Goal: Information Seeking & Learning: Find specific page/section

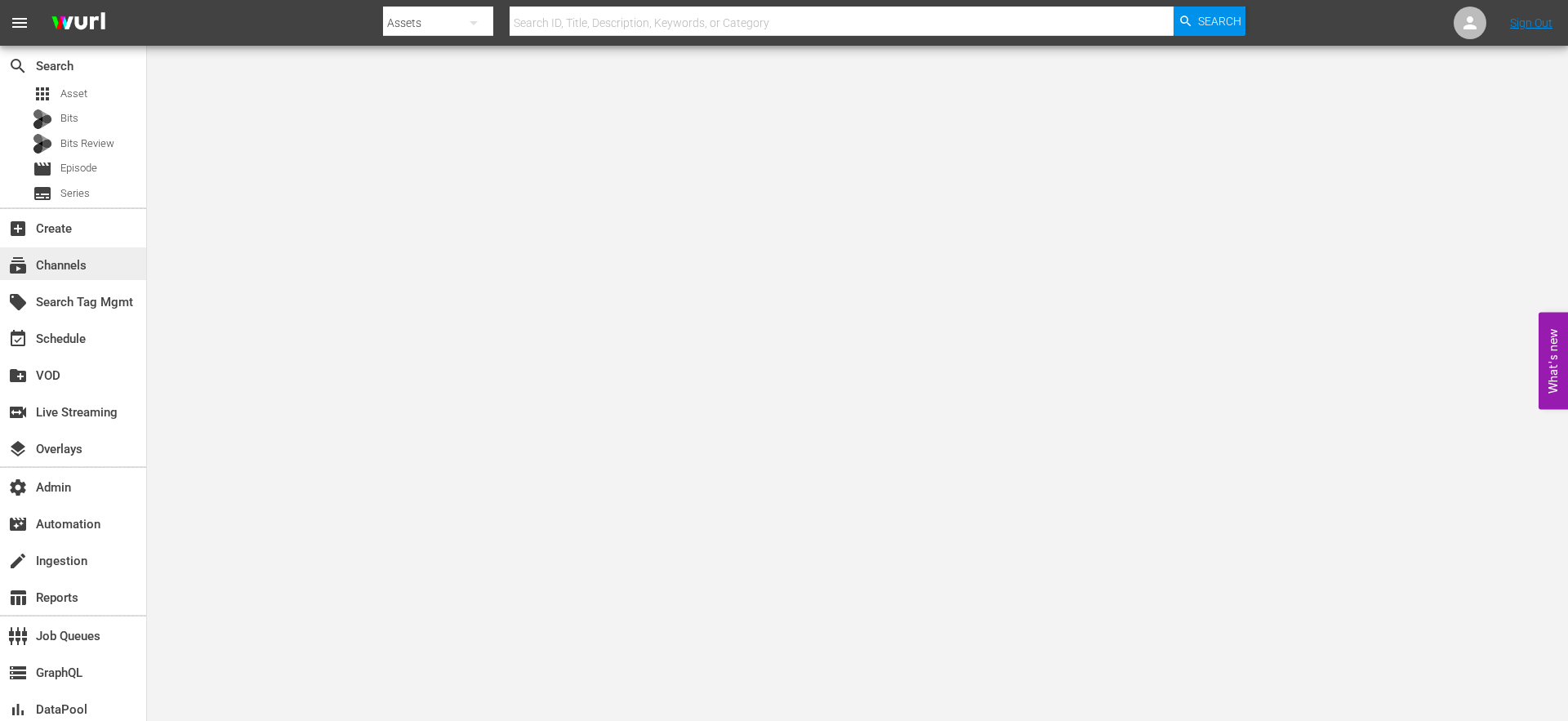
click at [61, 263] on div "subscriptions Channels" at bounding box center [46, 263] width 91 height 14
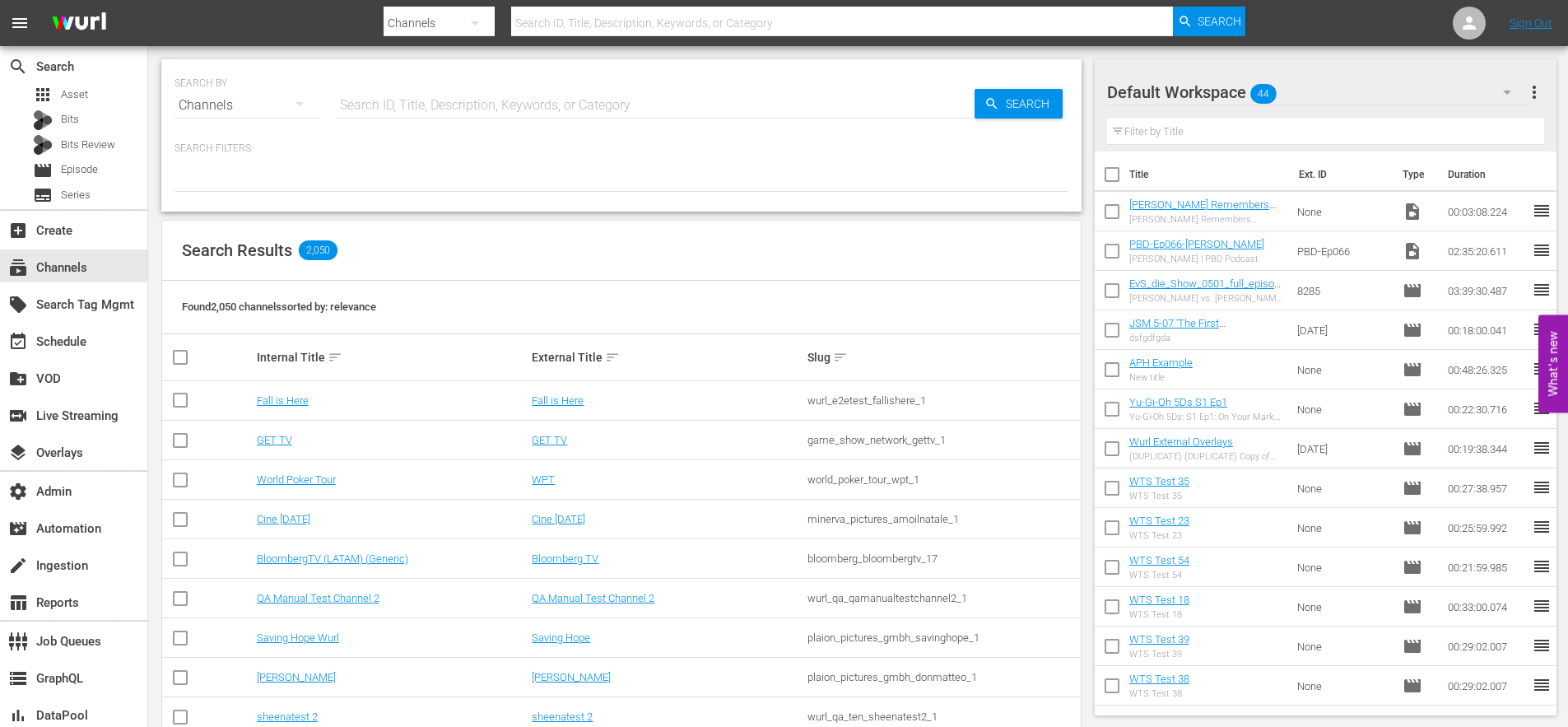
click at [399, 108] on input "text" at bounding box center [655, 105] width 639 height 39
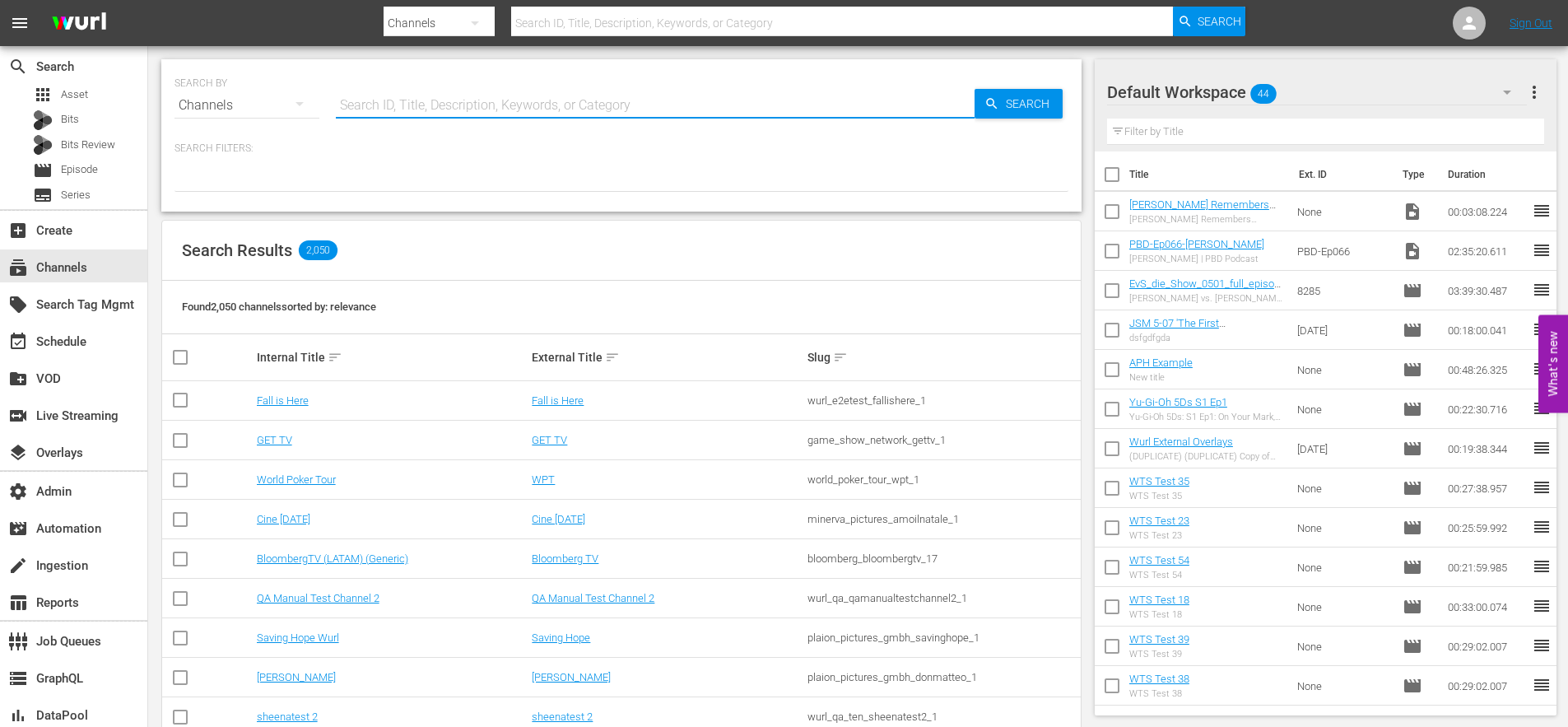
paste input "global_fan_tv_gfnsoccer_1"
type input "global_fan_tv_gfnsoccer_1"
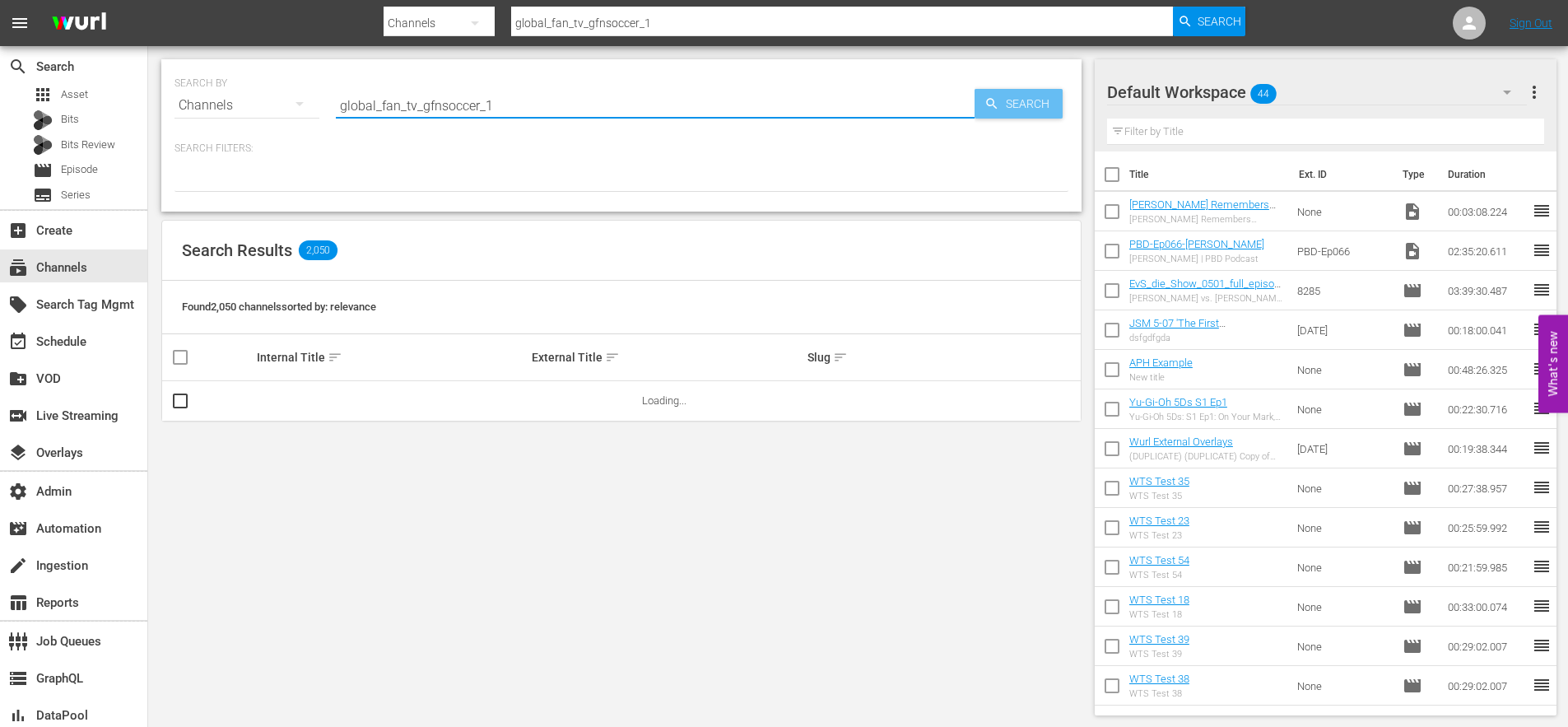
type input "global_fan_tv_gfnsoccer_1"
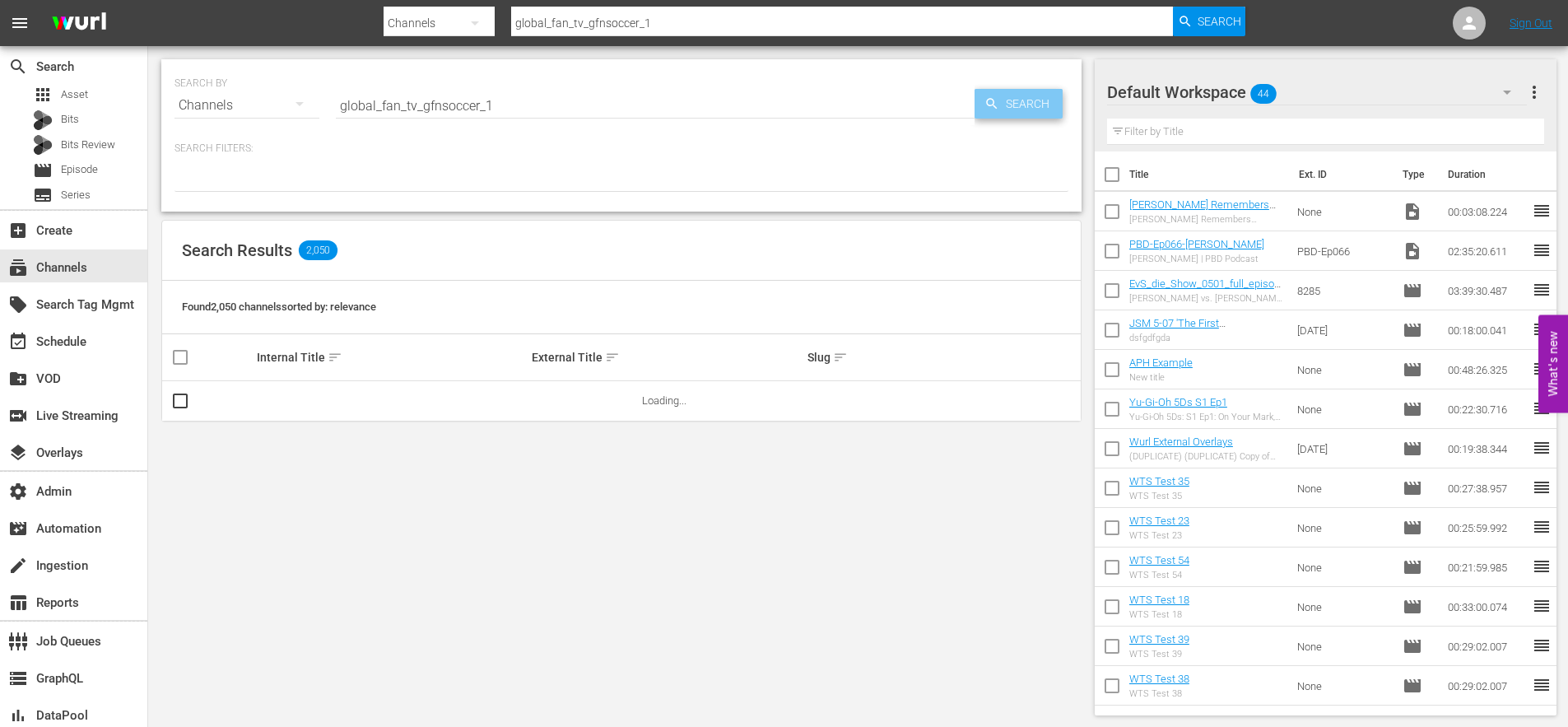
click at [991, 106] on icon "button" at bounding box center [991, 103] width 11 height 11
click at [287, 405] on link "GFN Soccer" at bounding box center [285, 400] width 56 height 12
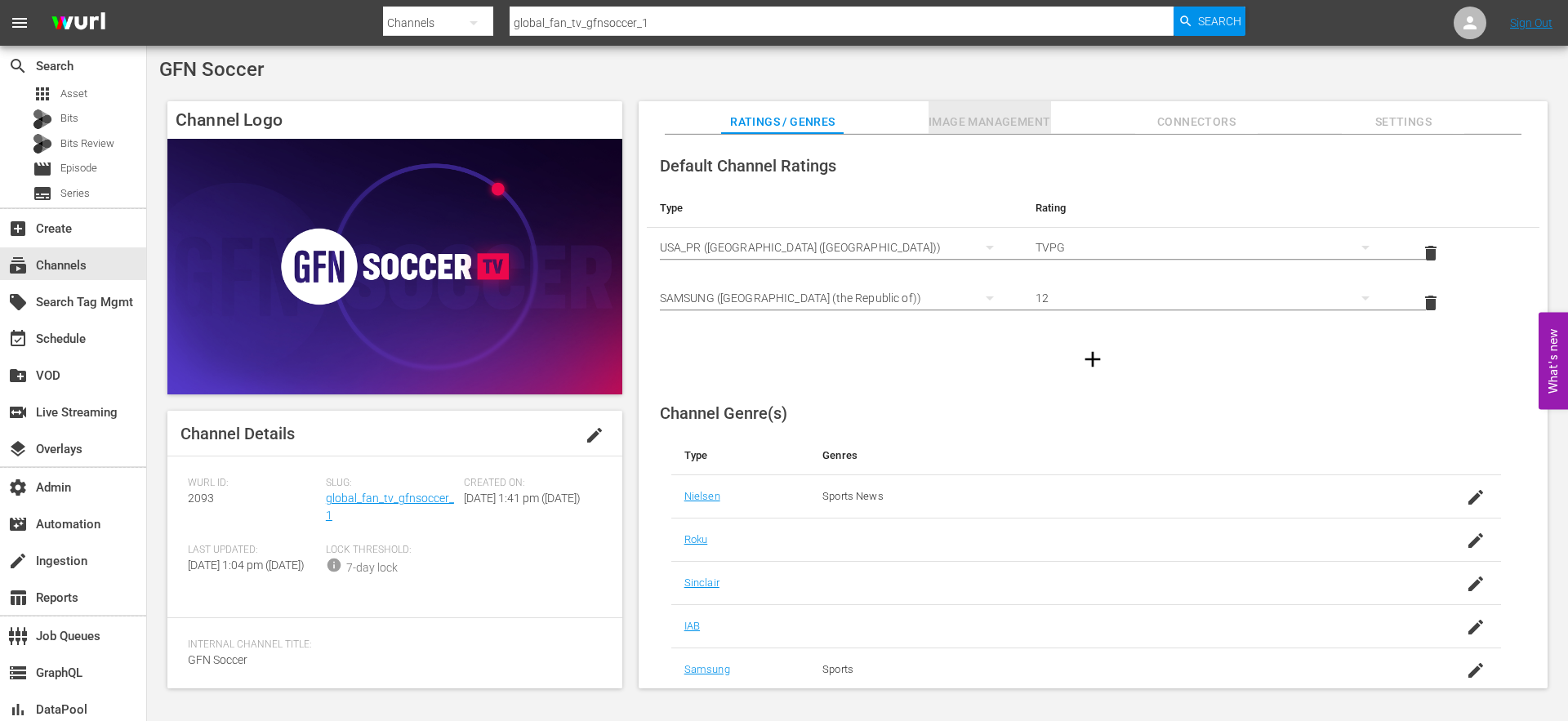
click at [1013, 124] on span "Image Management" at bounding box center [990, 122] width 123 height 20
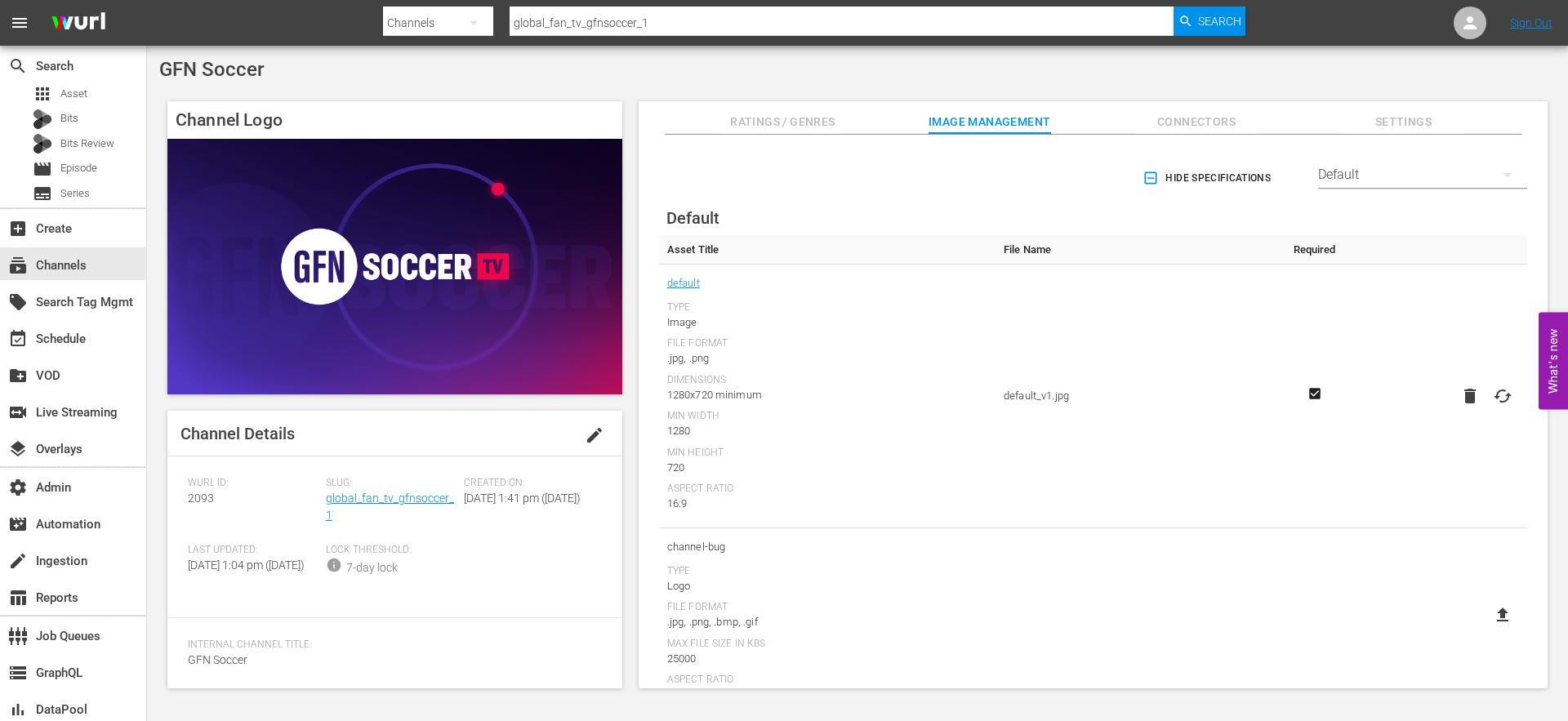
click at [1184, 122] on span "Connectors" at bounding box center [1196, 122] width 123 height 20
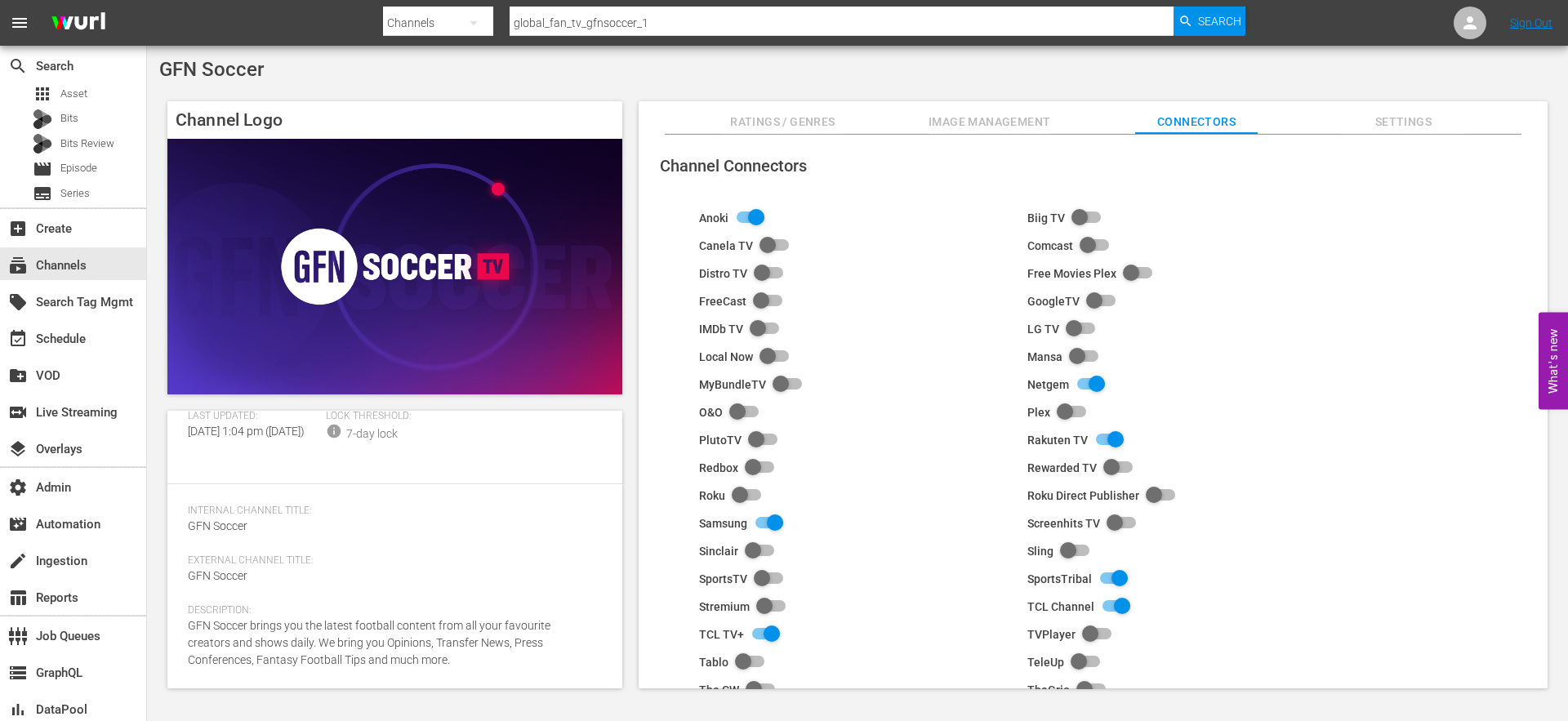
click at [974, 123] on span "Image Management" at bounding box center [990, 122] width 123 height 20
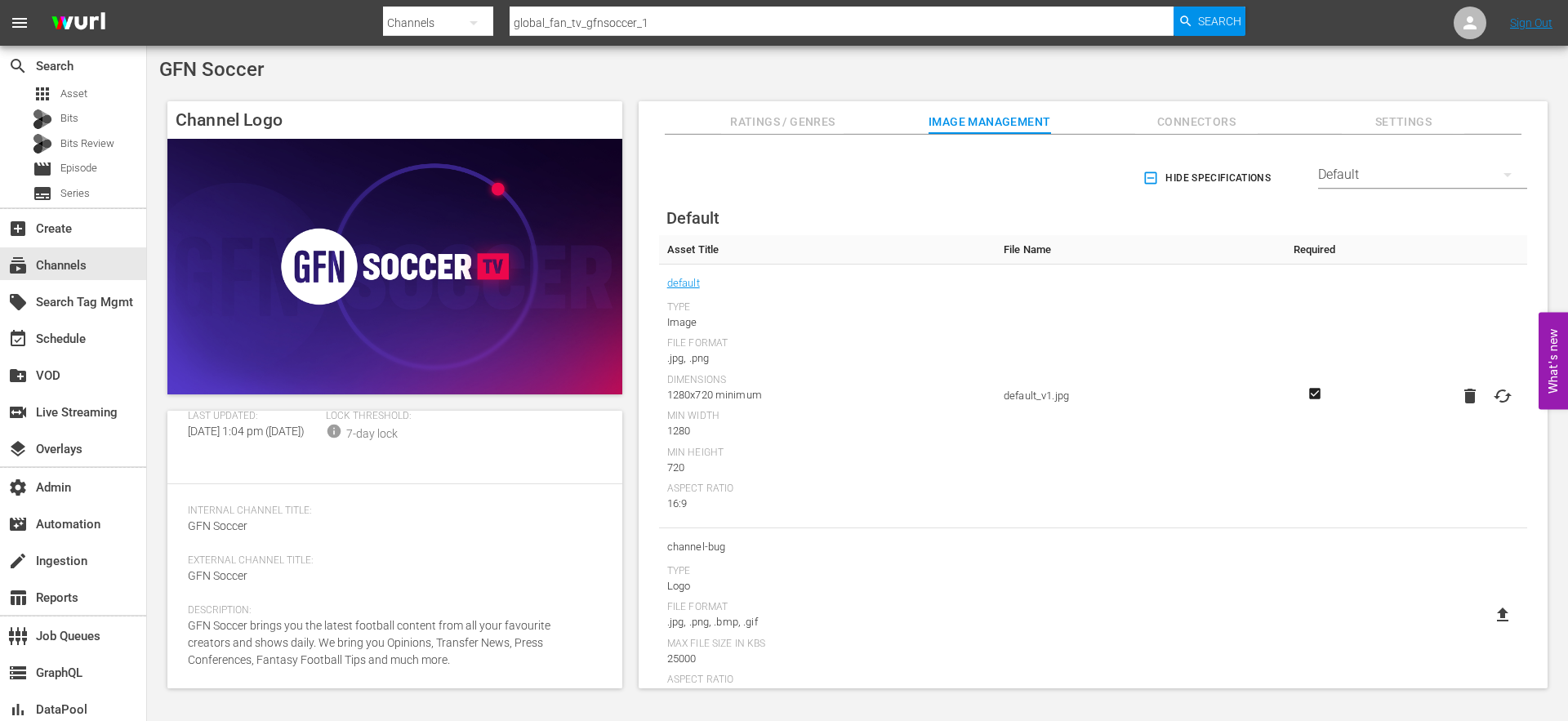
click at [763, 125] on span "Ratings / Genres" at bounding box center [782, 122] width 123 height 20
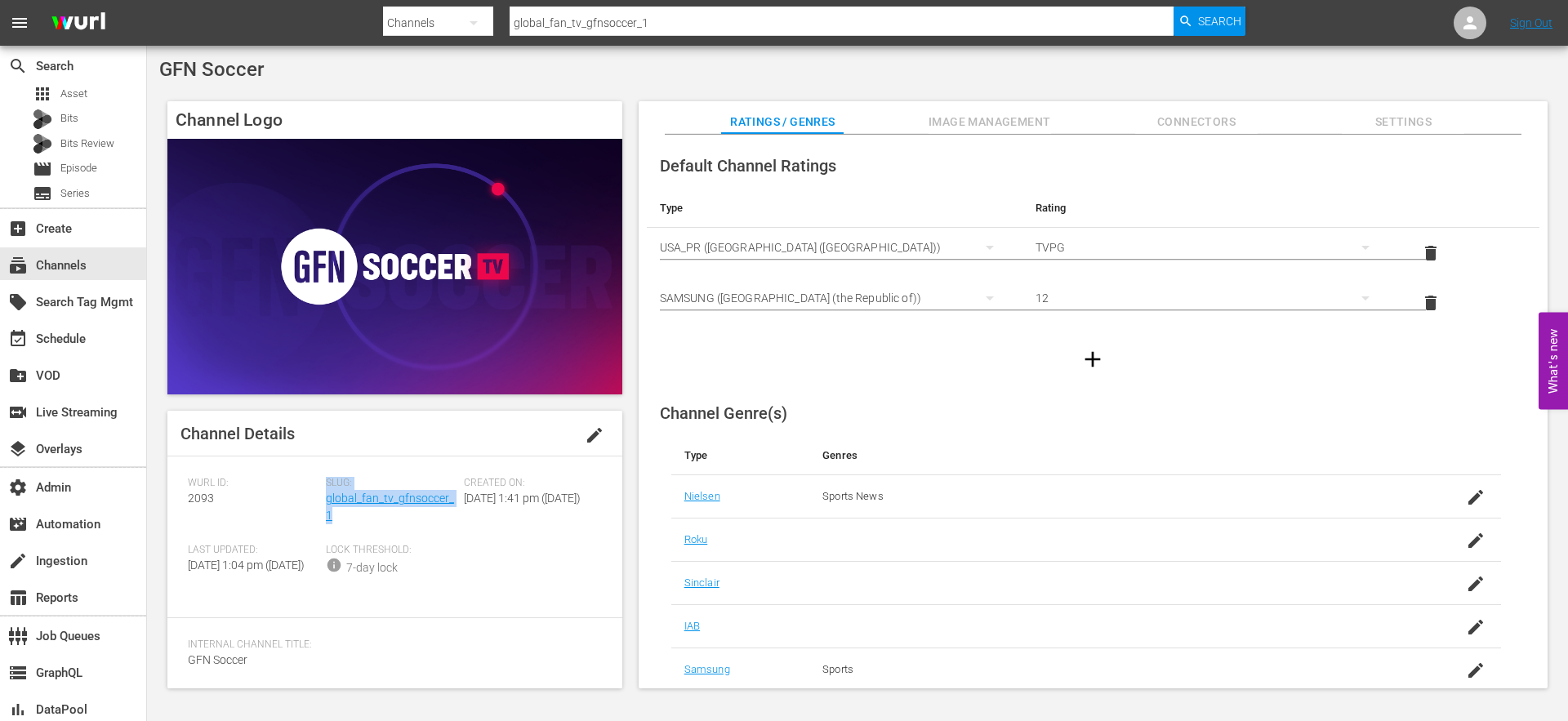
drag, startPoint x: 334, startPoint y: 516, endPoint x: 322, endPoint y: 512, distance: 12.6
click at [322, 512] on div "[PERSON_NAME] ID: 2093 Slug: global_fan_tv_gfnsoccer_1 Created On: [DATE] 1:41 …" at bounding box center [394, 536] width 414 height 121
copy div "Slug: global_fan_tv_gfnsoccer_1"
click at [80, 171] on span "Episode" at bounding box center [79, 167] width 37 height 16
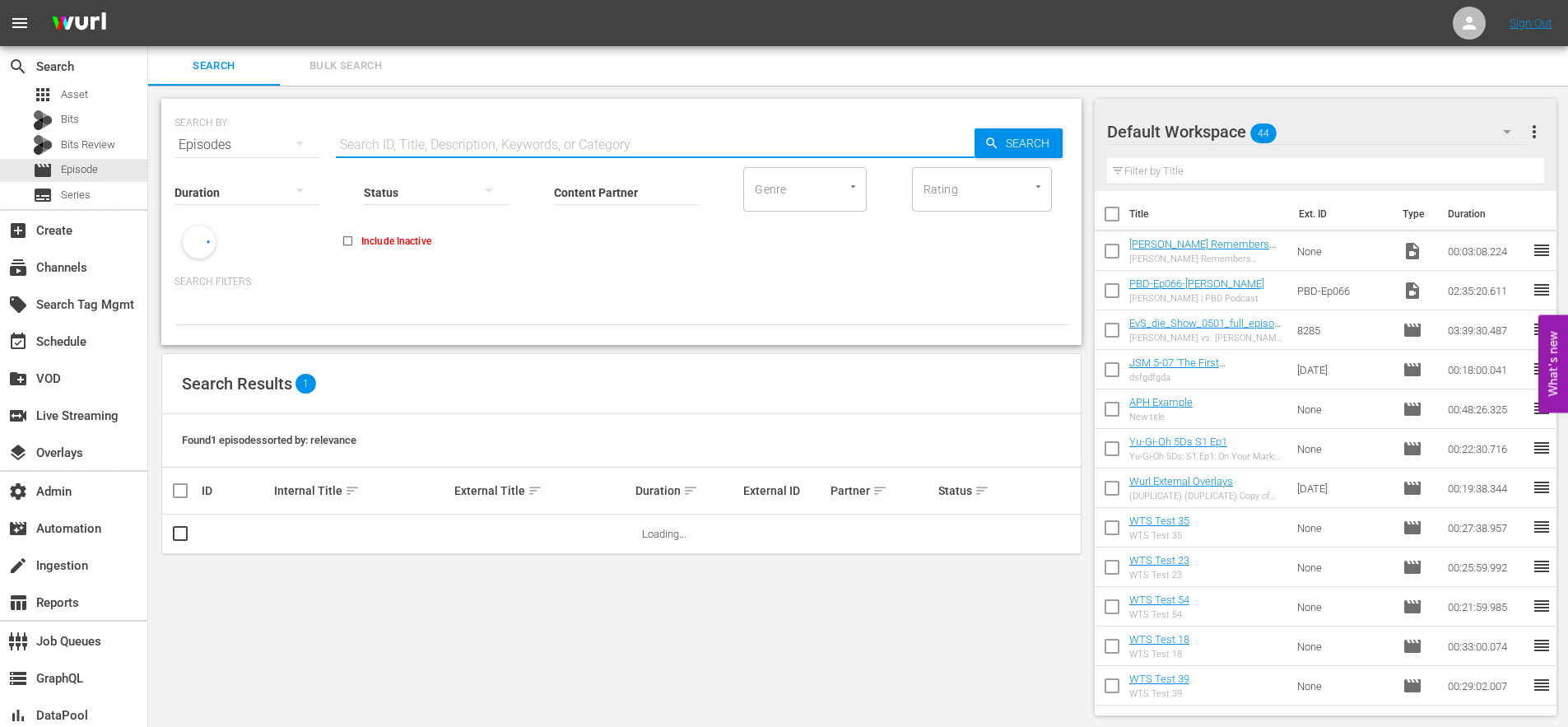
click at [349, 138] on input "text" at bounding box center [655, 144] width 639 height 39
paste input "4"
type input "4"
drag, startPoint x: 378, startPoint y: 146, endPoint x: 276, endPoint y: 138, distance: 102.3
click at [276, 138] on div "SEARCH BY Search By Episodes Search ID, Title, Description, Keywords, or Catego…" at bounding box center [621, 135] width 894 height 59
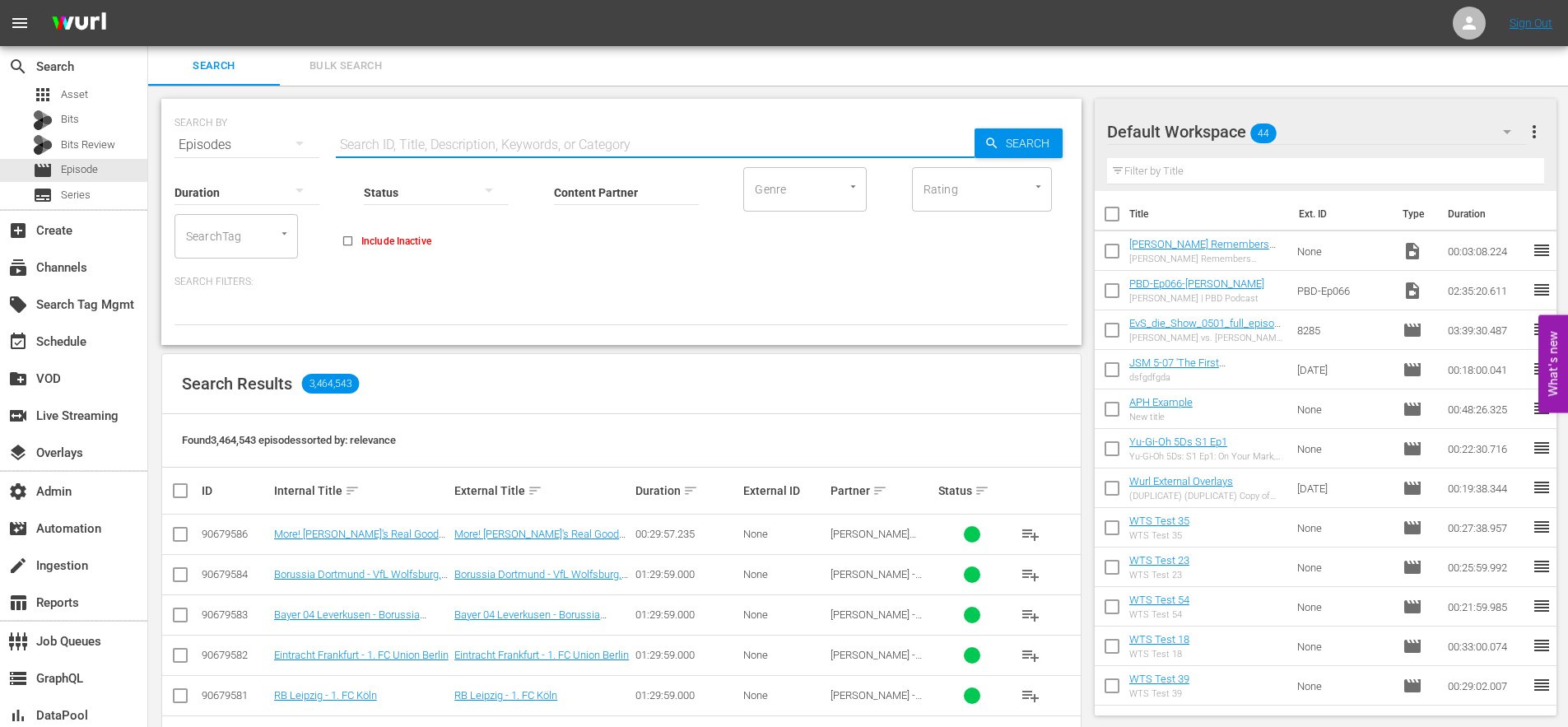
paste input "1001249660"
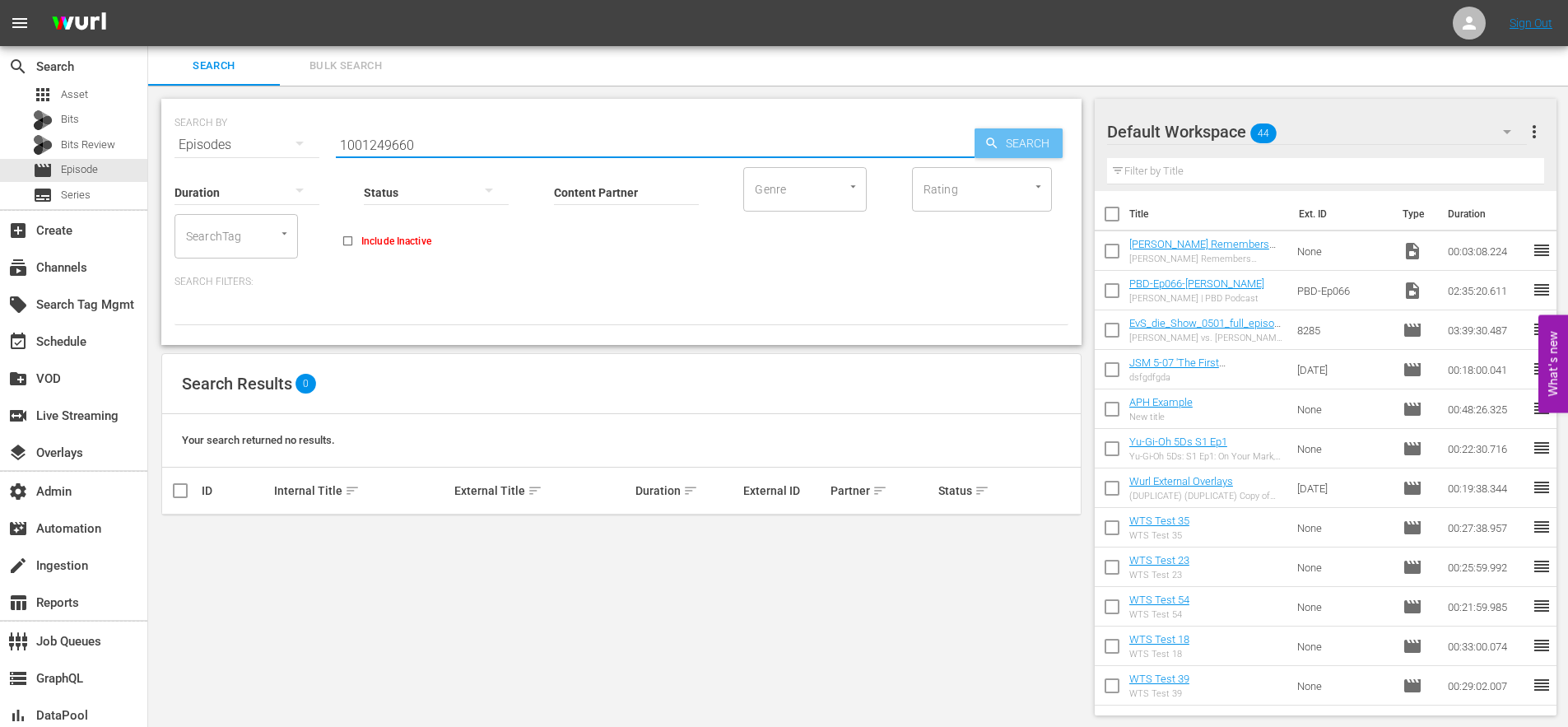
click at [1019, 147] on span "Search" at bounding box center [1031, 143] width 63 height 30
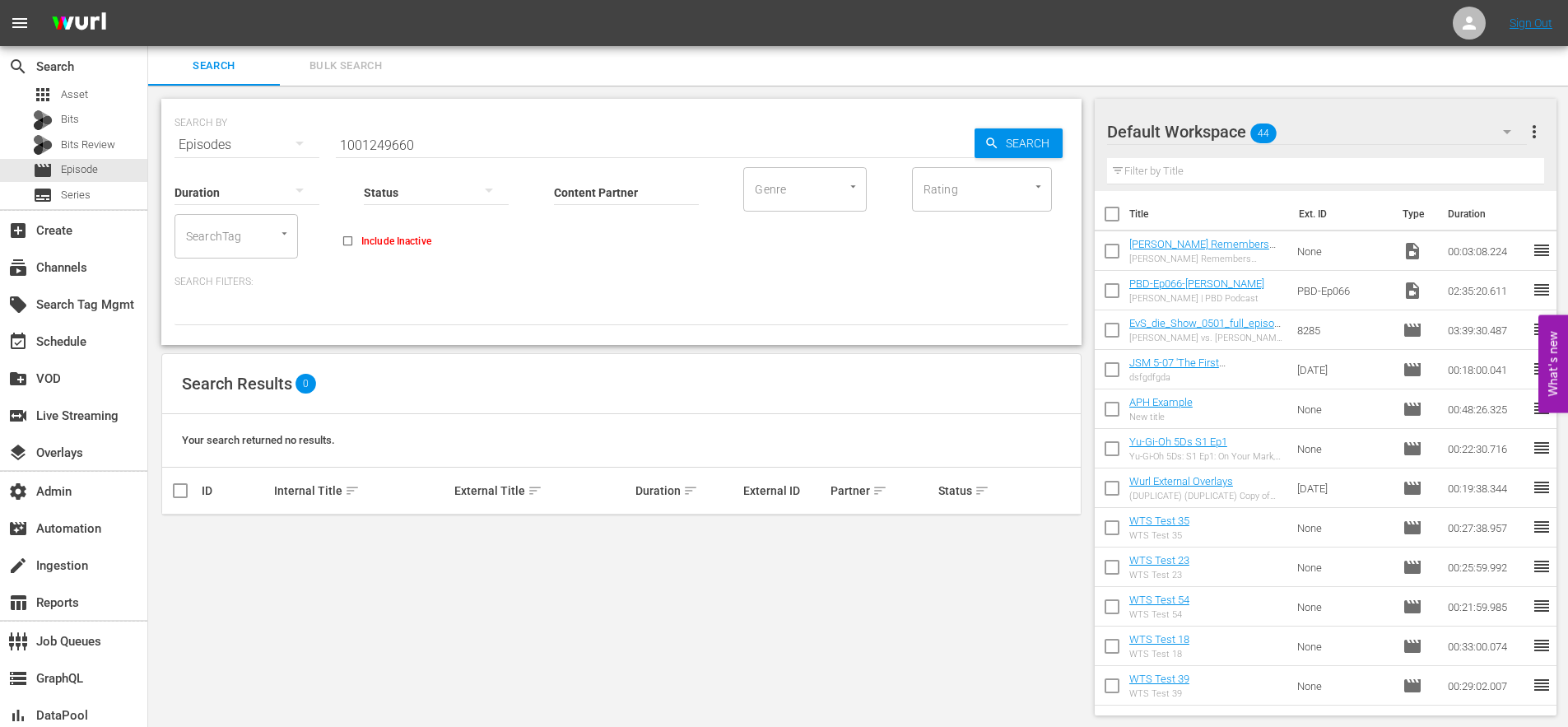
click at [382, 146] on input "1001249660" at bounding box center [655, 144] width 639 height 39
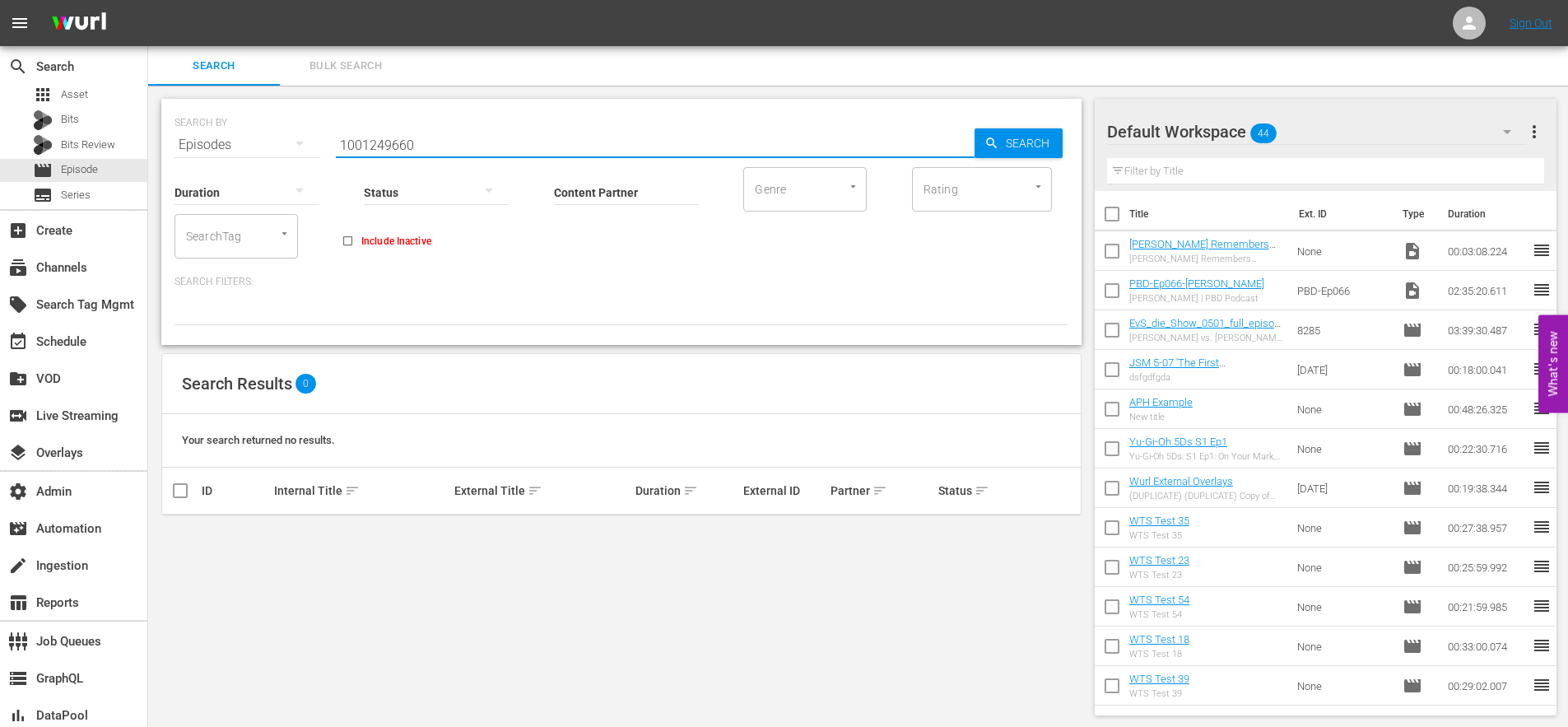
click at [382, 146] on input "1001249660" at bounding box center [655, 144] width 639 height 39
paste input "The Weekend Build Up"
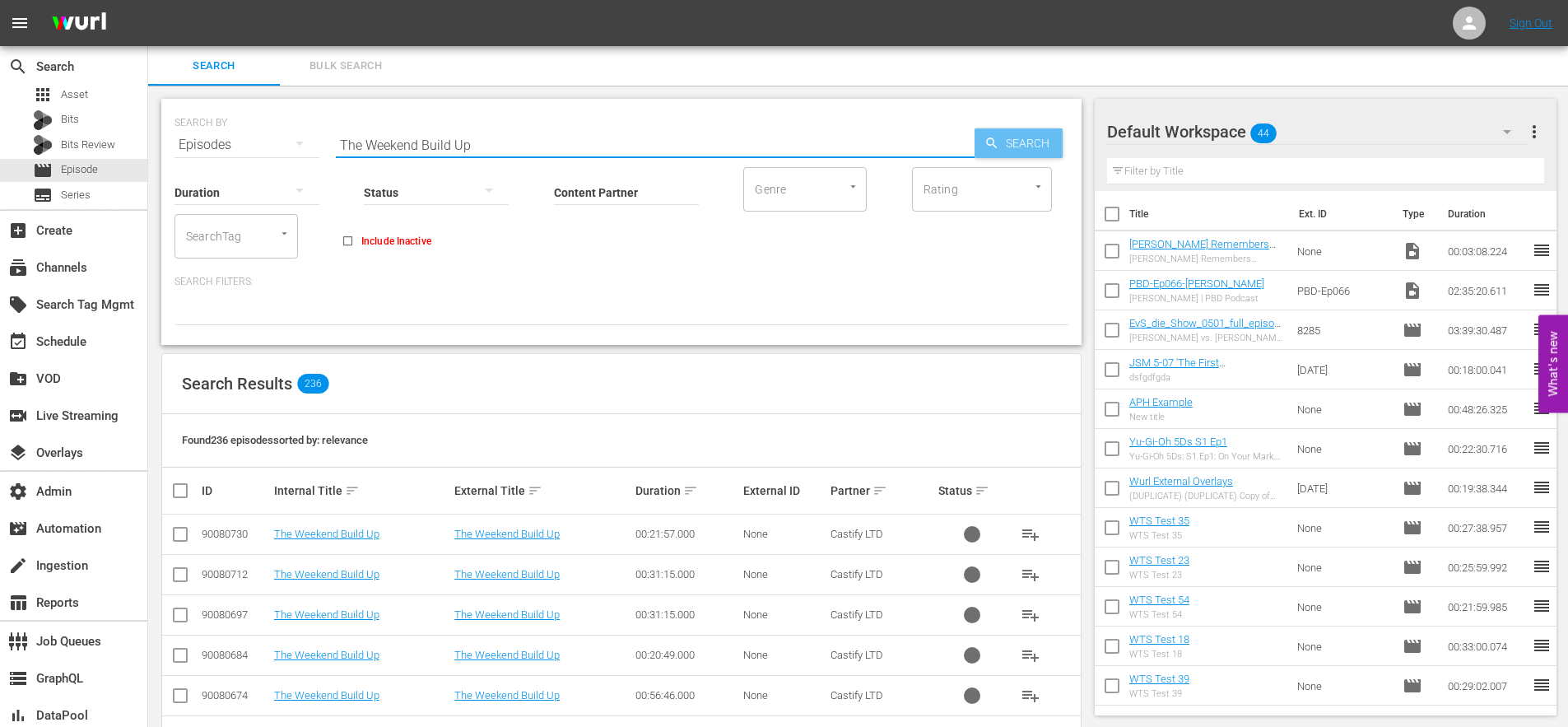
type input "The Weekend Build Up"
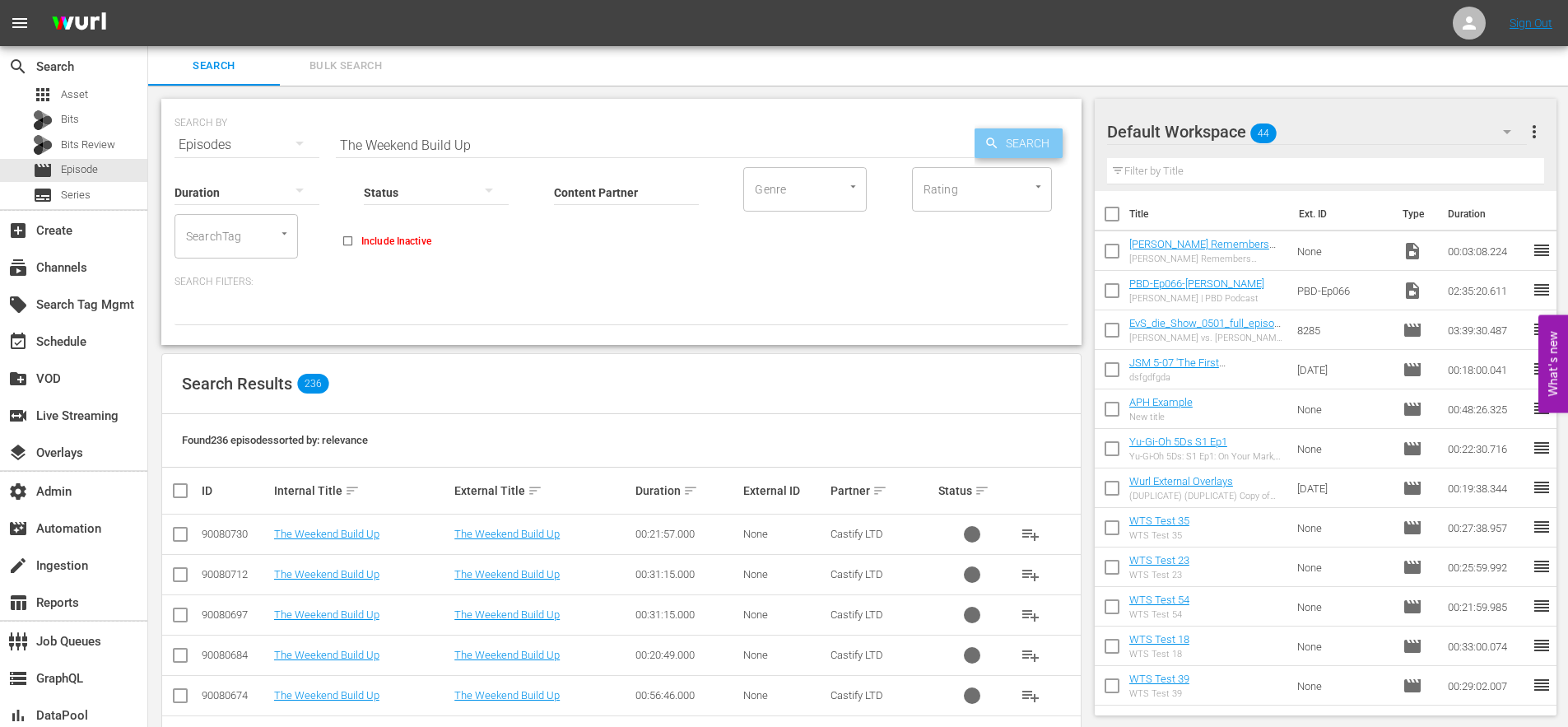
click at [1005, 142] on span "Search" at bounding box center [1031, 143] width 63 height 30
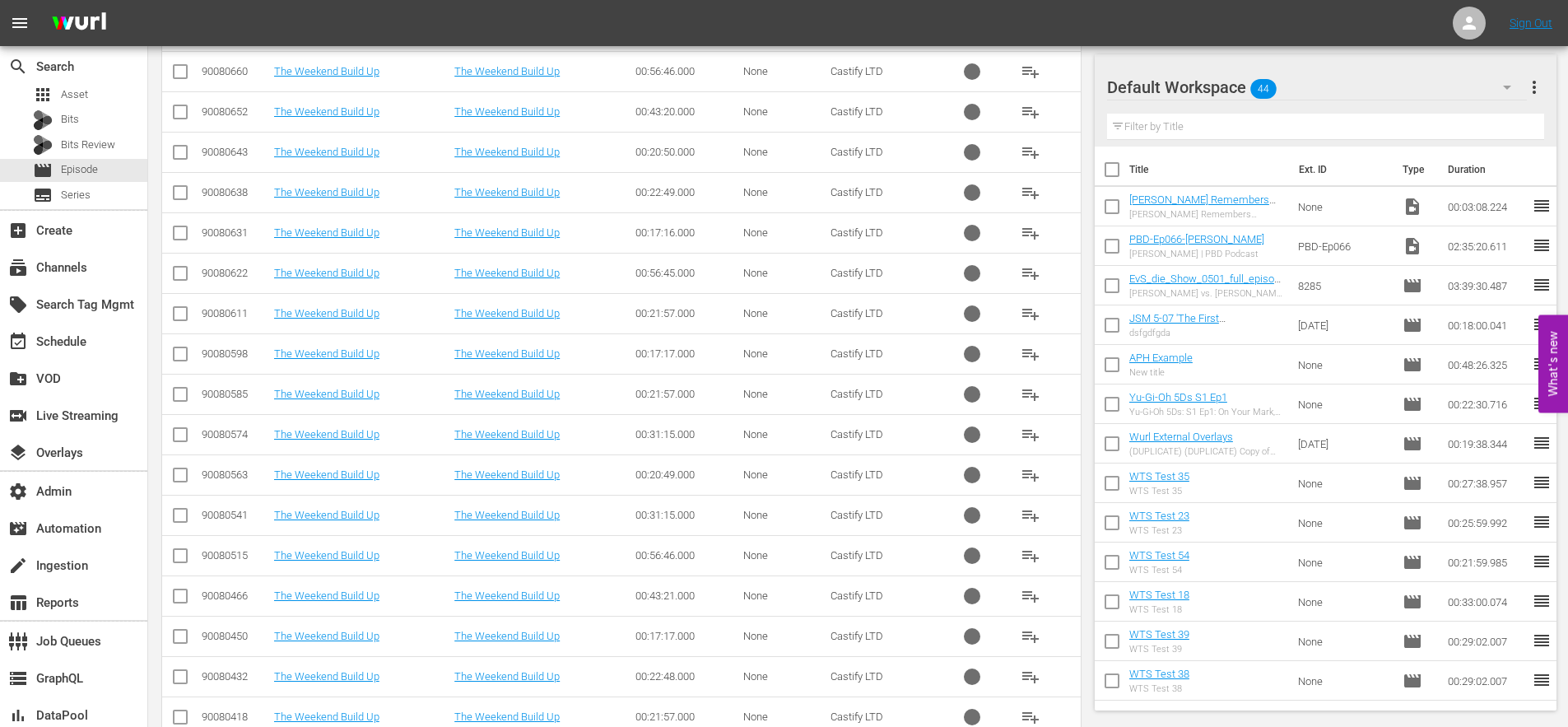
scroll to position [98, 0]
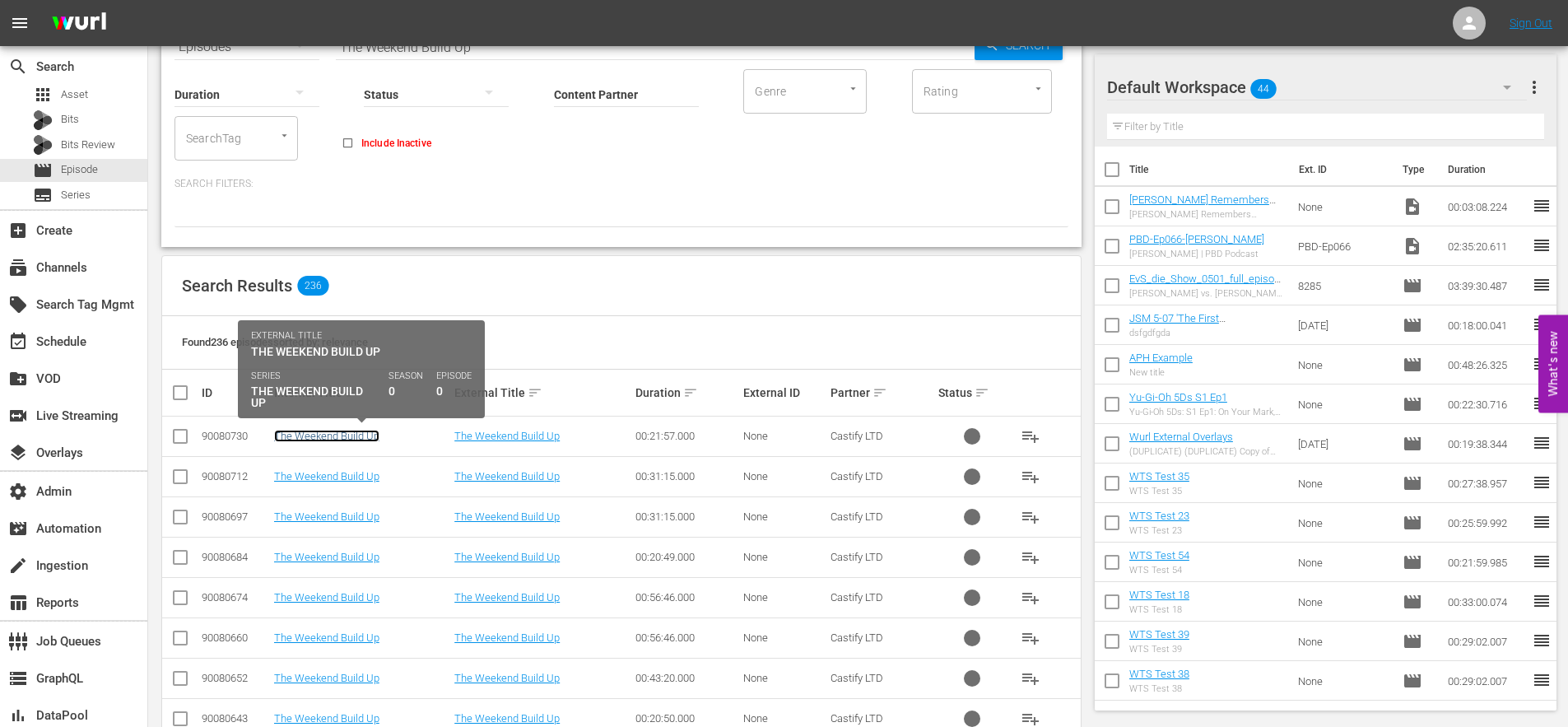
click at [326, 435] on link "The Weekend Build Up" at bounding box center [327, 435] width 105 height 12
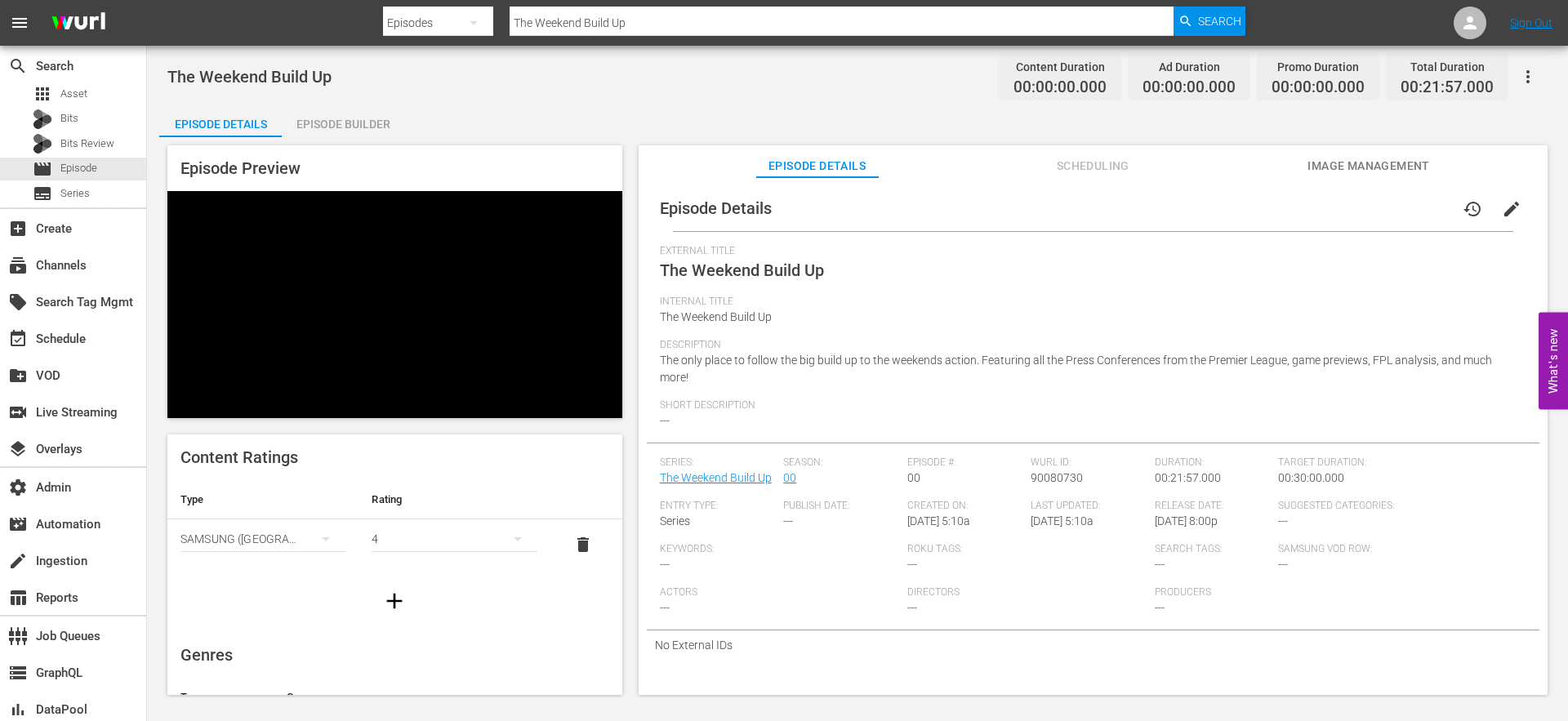
click at [331, 125] on div "Episode Builder" at bounding box center [343, 124] width 123 height 39
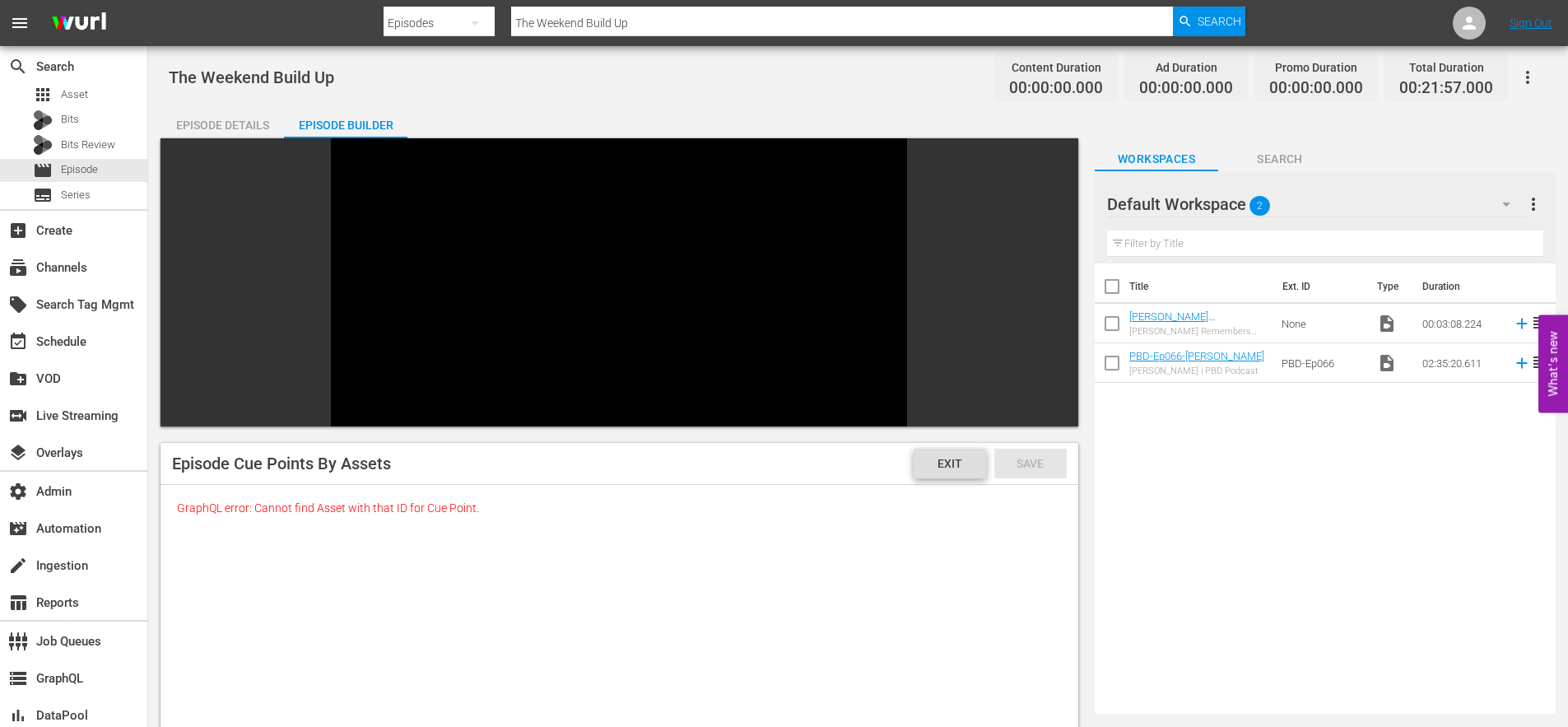
click at [944, 457] on span "Exit" at bounding box center [949, 463] width 51 height 13
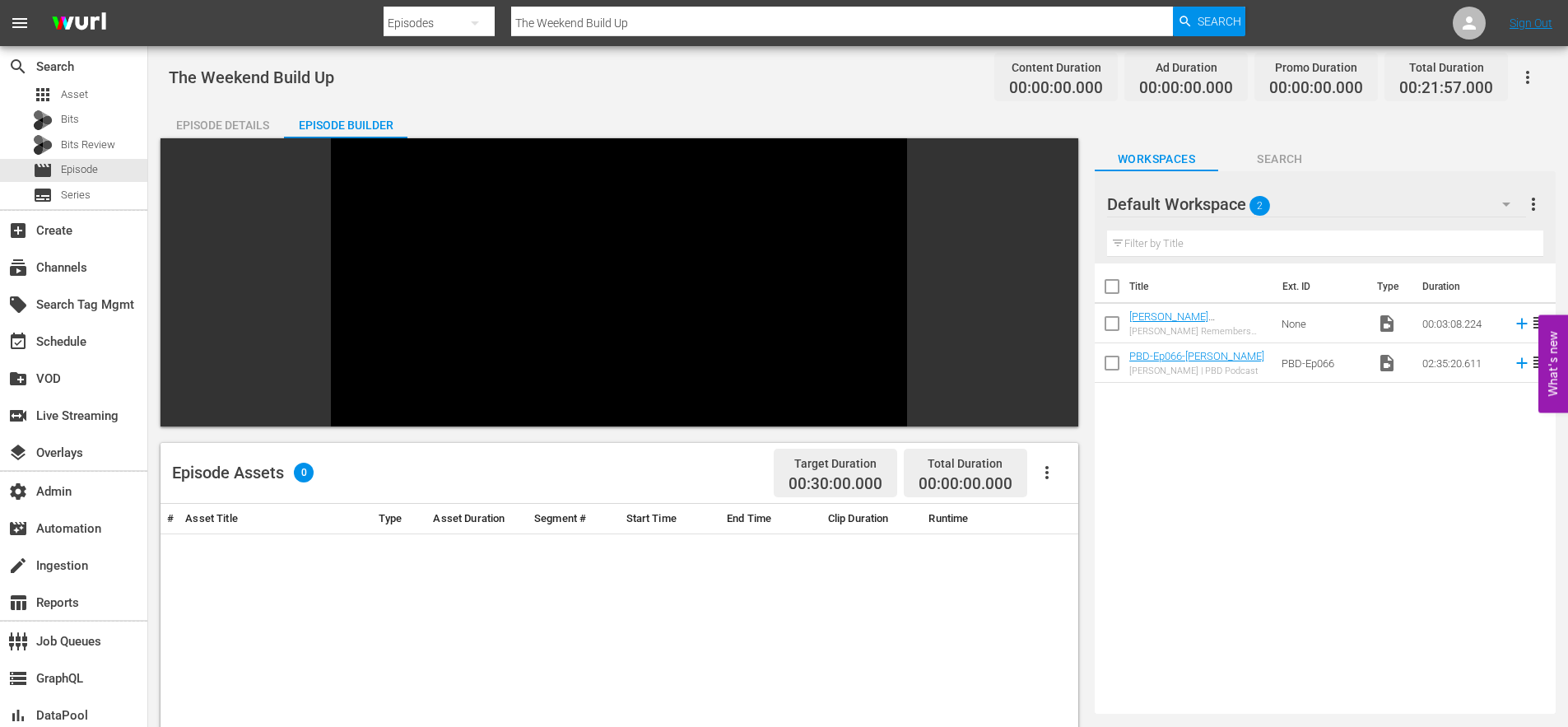
click at [224, 125] on div "Episode Details" at bounding box center [222, 125] width 124 height 39
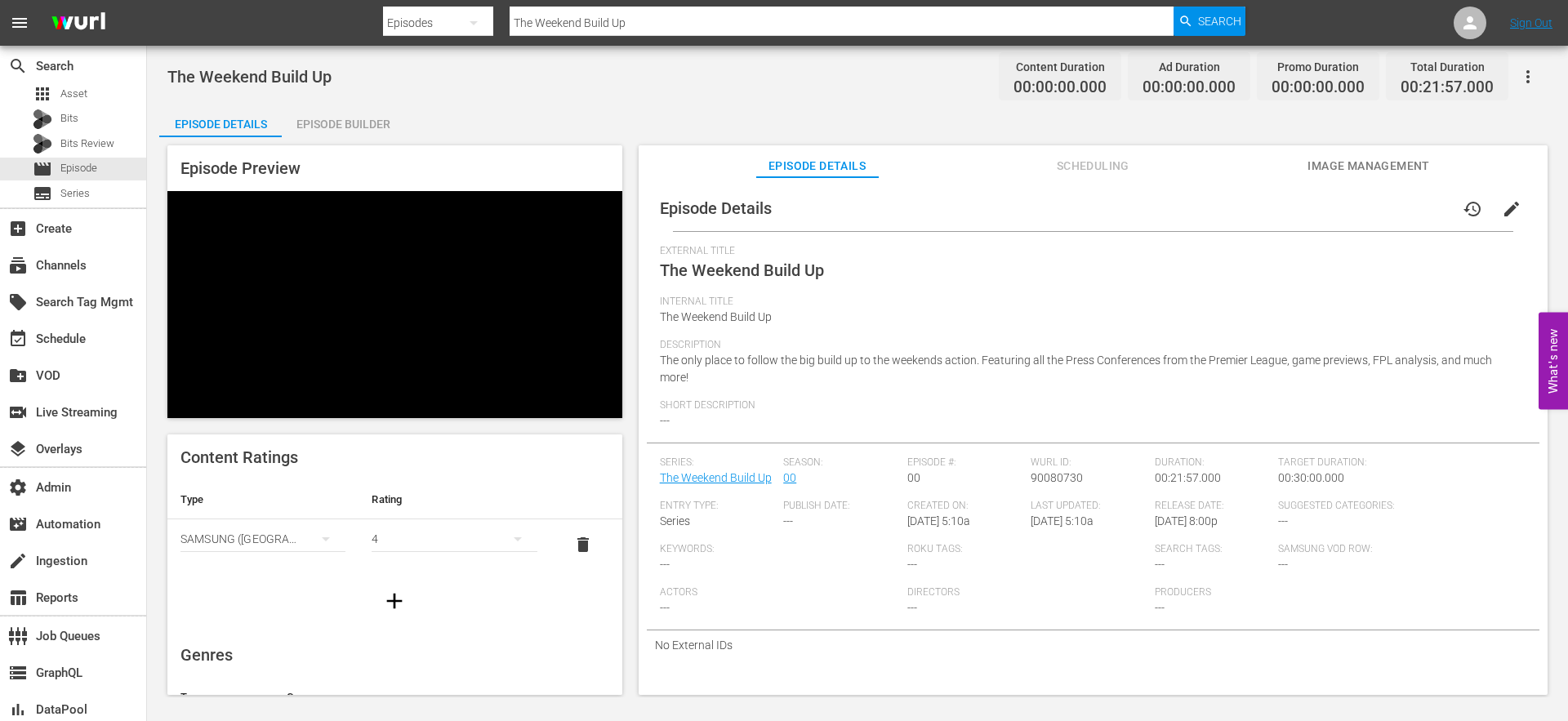
click at [340, 124] on div "Episode Builder" at bounding box center [343, 124] width 123 height 39
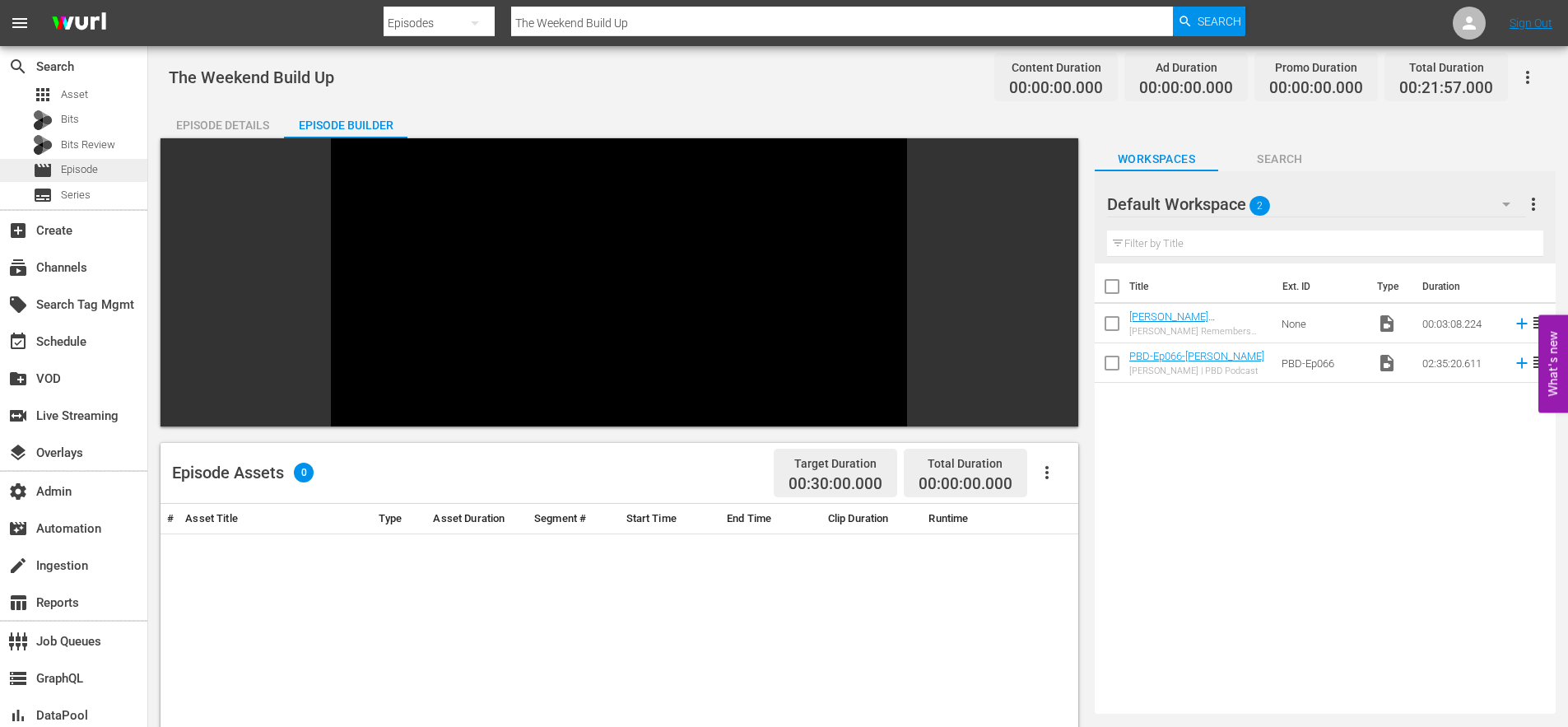
click at [62, 174] on span "Episode" at bounding box center [80, 169] width 37 height 16
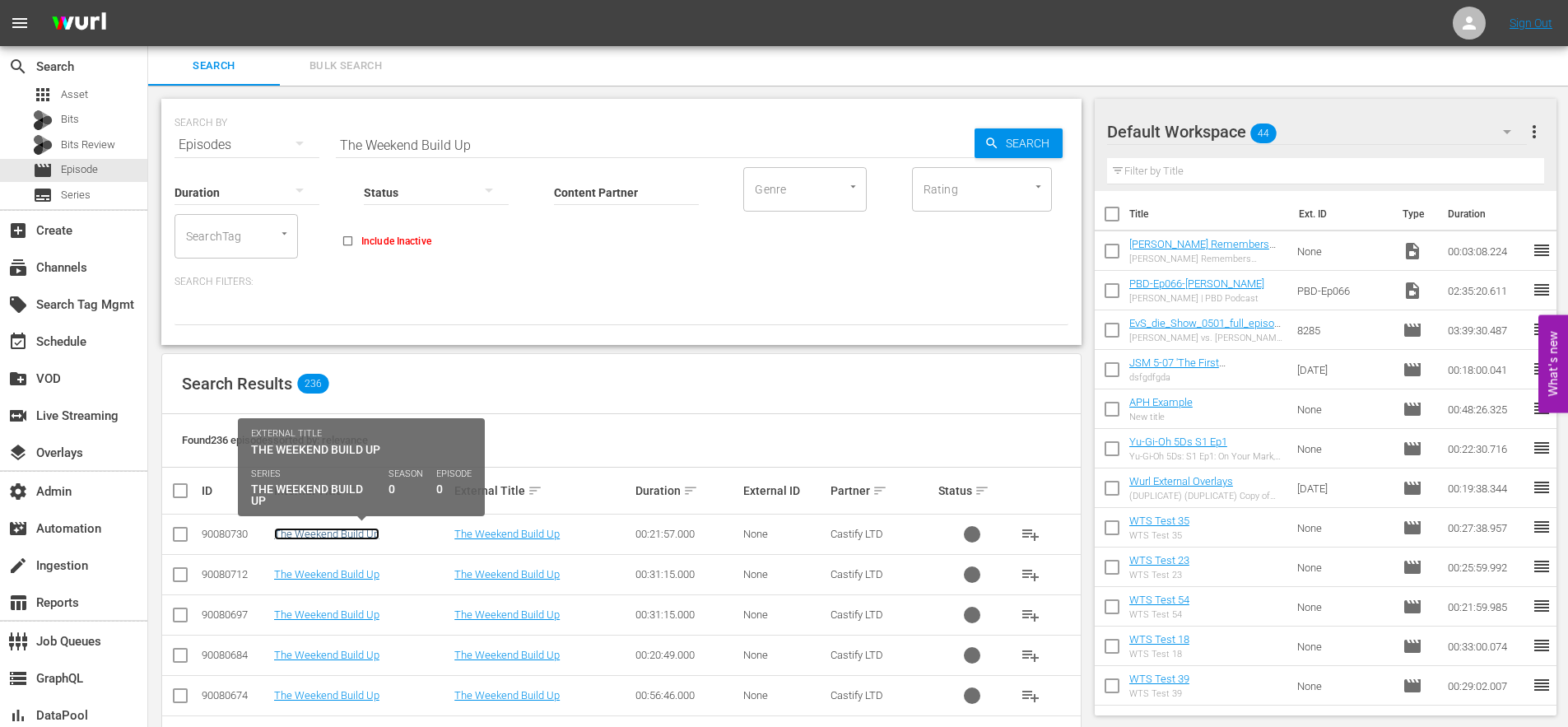
click at [323, 532] on link "The Weekend Build Up" at bounding box center [327, 533] width 105 height 12
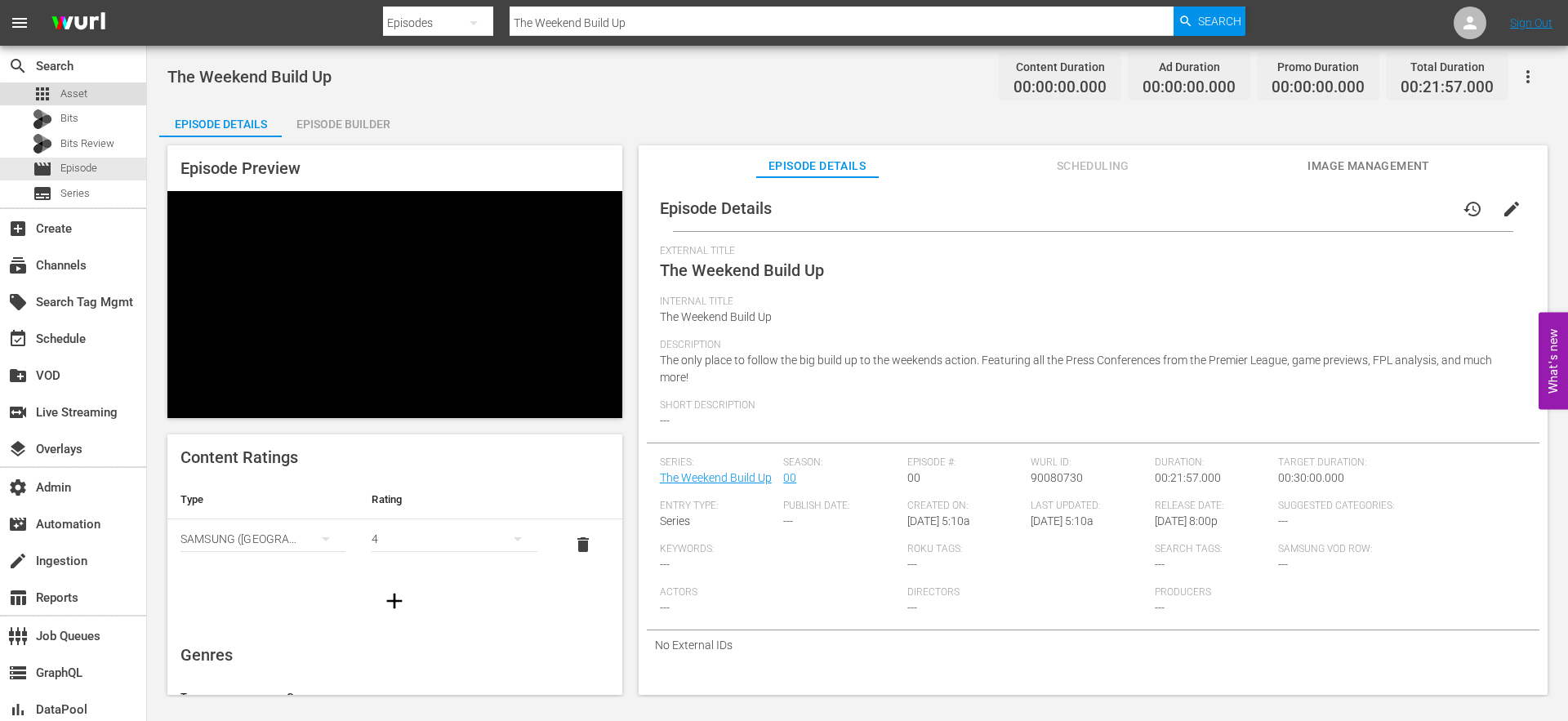
click at [73, 94] on span "Asset" at bounding box center [74, 93] width 27 height 16
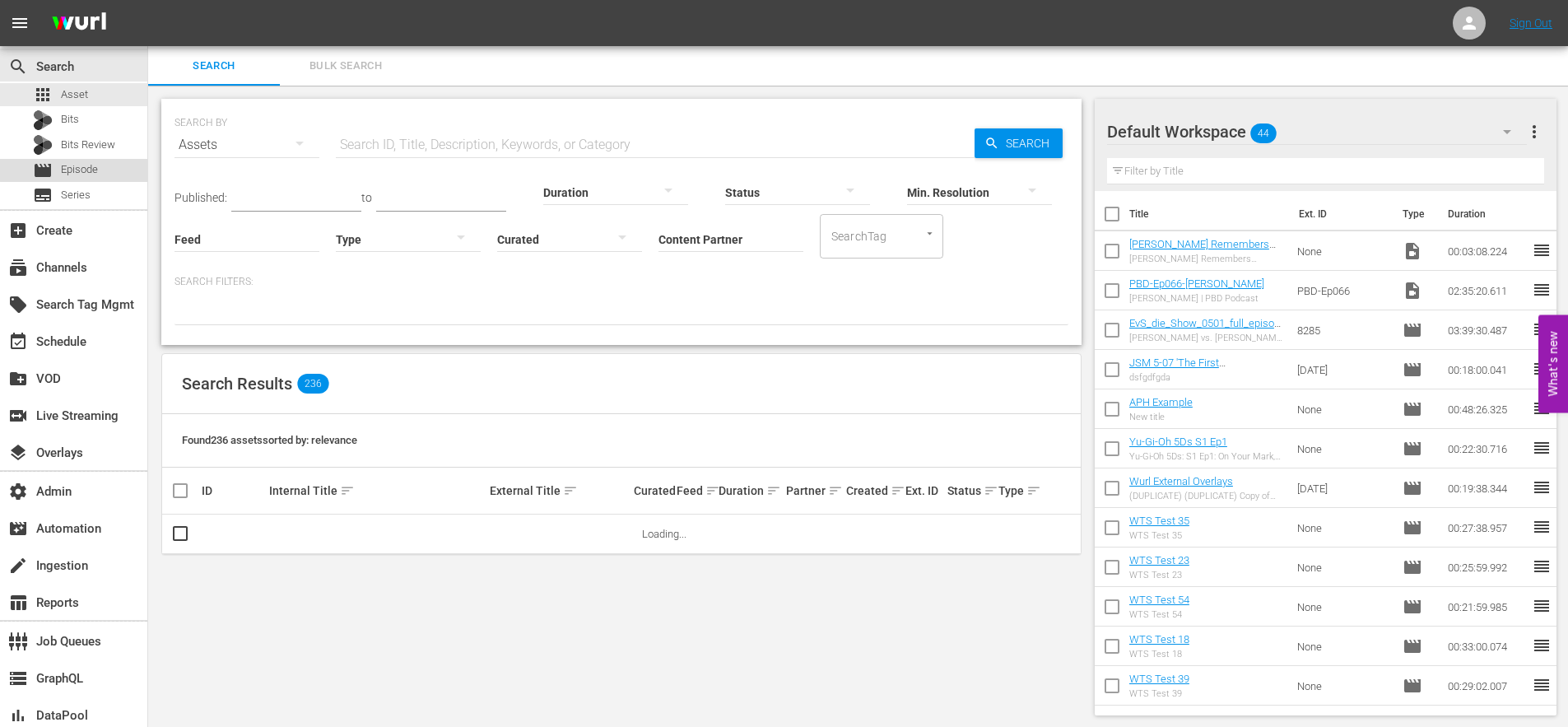
click at [79, 170] on span "Episode" at bounding box center [80, 169] width 37 height 16
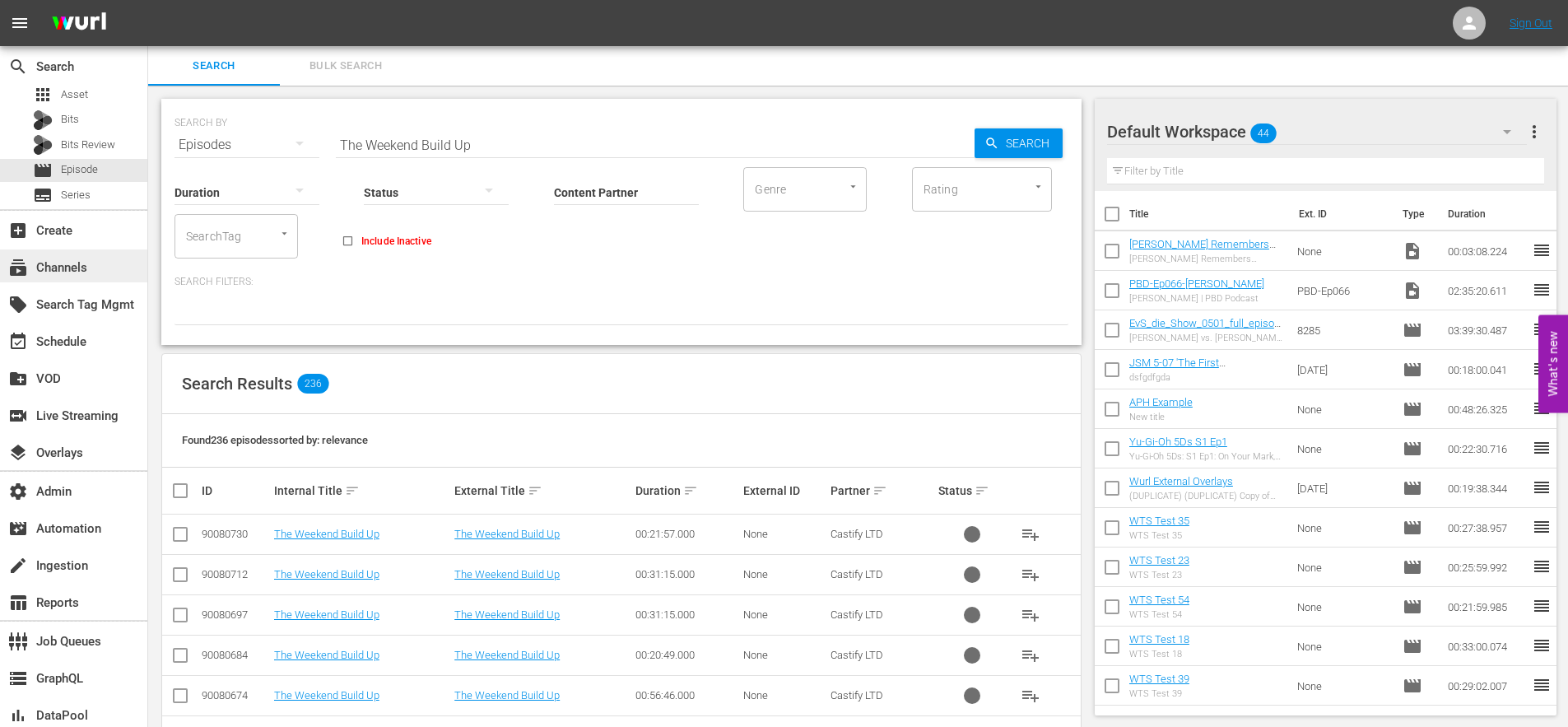
click at [61, 267] on div "subscriptions Channels" at bounding box center [46, 265] width 92 height 14
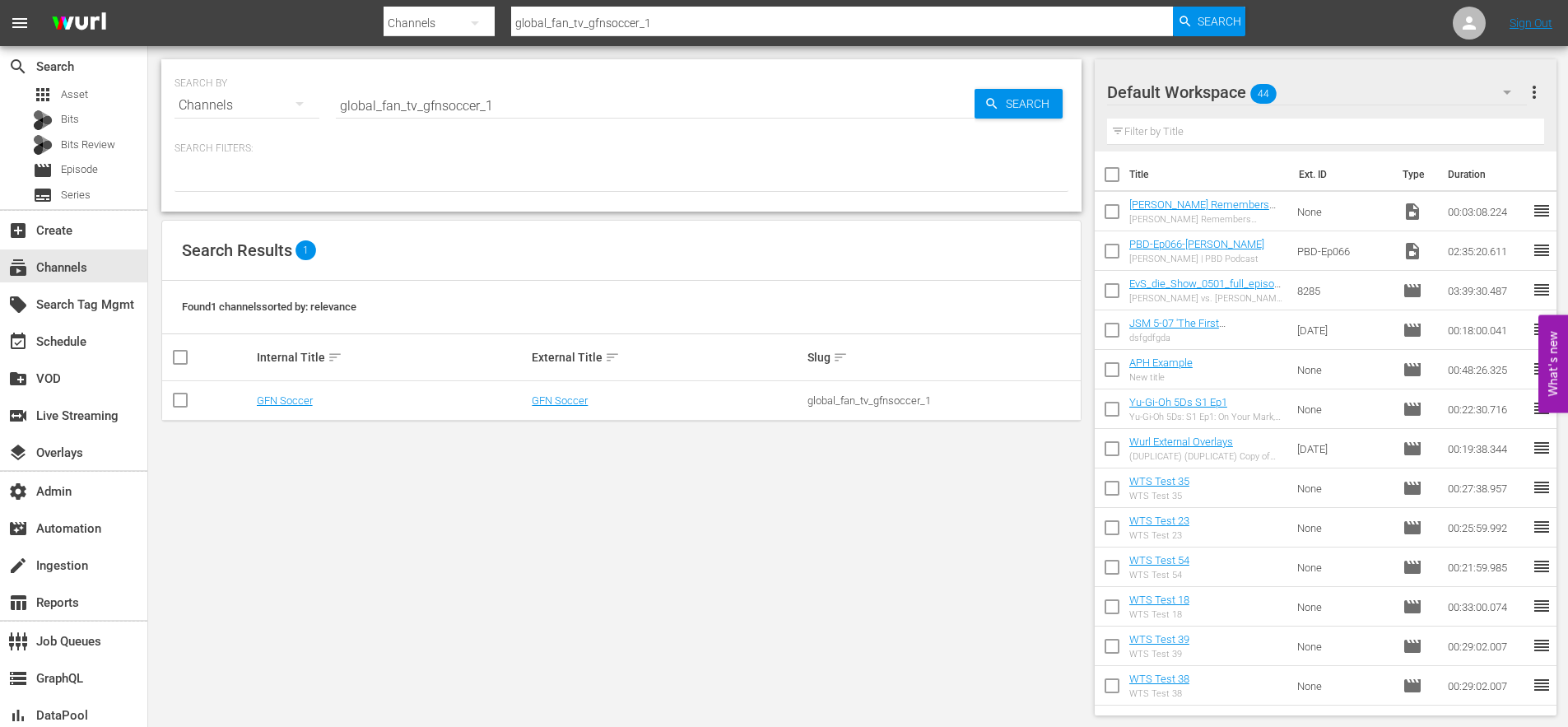
click at [891, 399] on div "global_fan_tv_gfnsoccer_1" at bounding box center [943, 400] width 270 height 12
copy div "global_fan_tv_gfnsoccer_1"
